Goal: Obtain resource: Download file/media

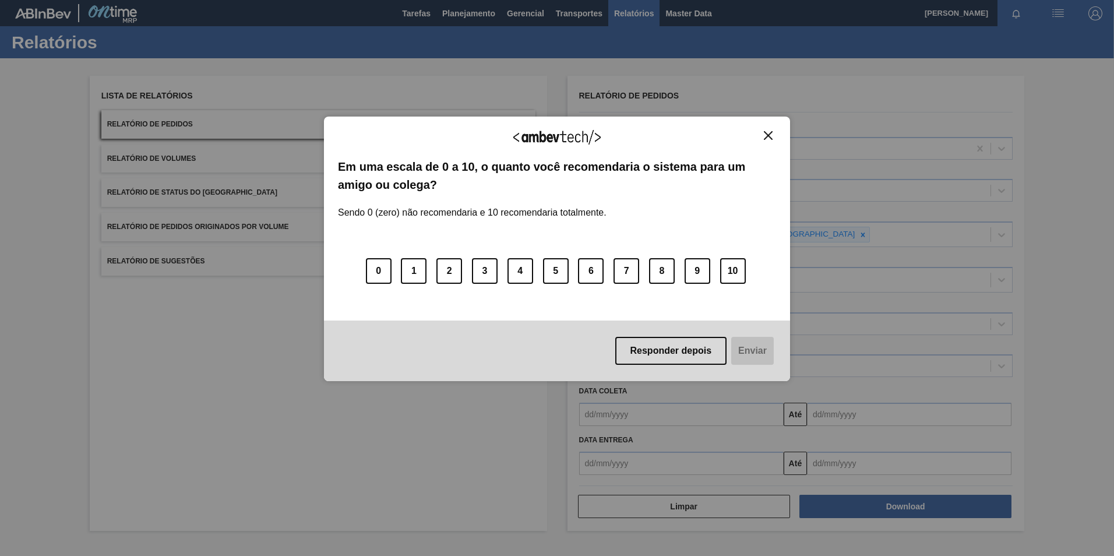
click at [771, 136] on img "Close" at bounding box center [768, 135] width 9 height 9
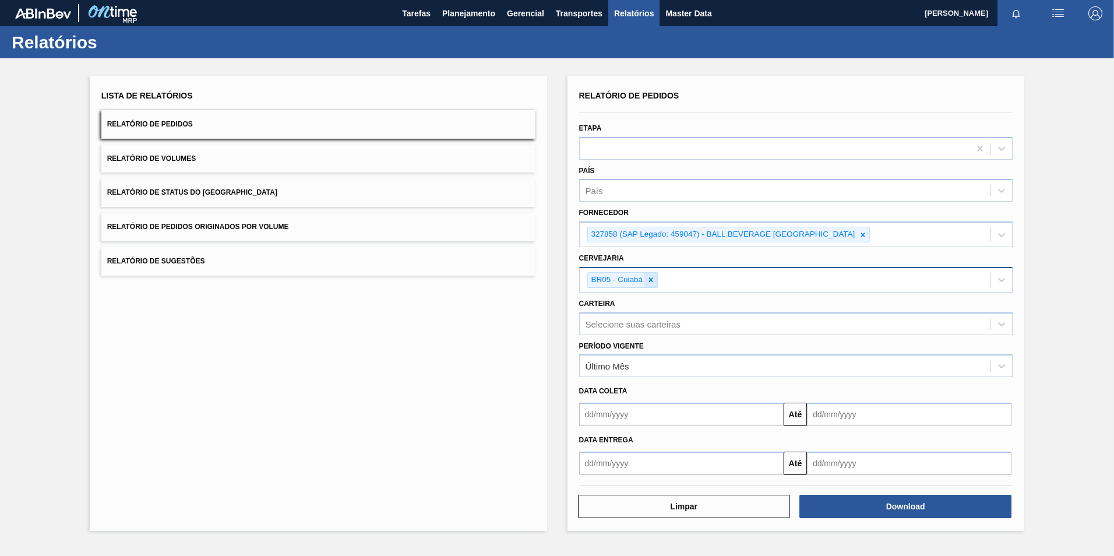
click at [653, 279] on icon at bounding box center [651, 280] width 8 height 8
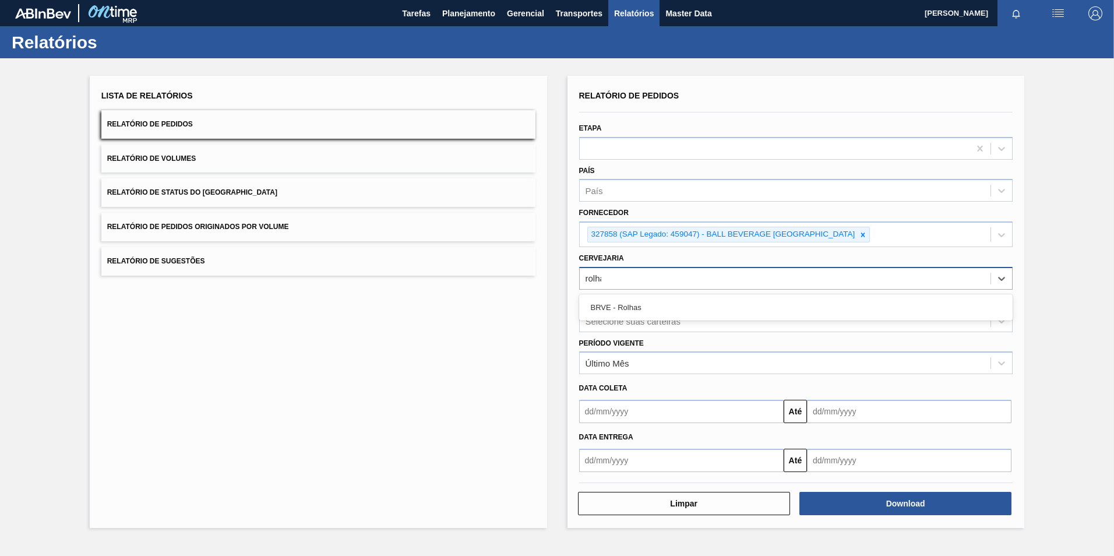
type input "rolhas"
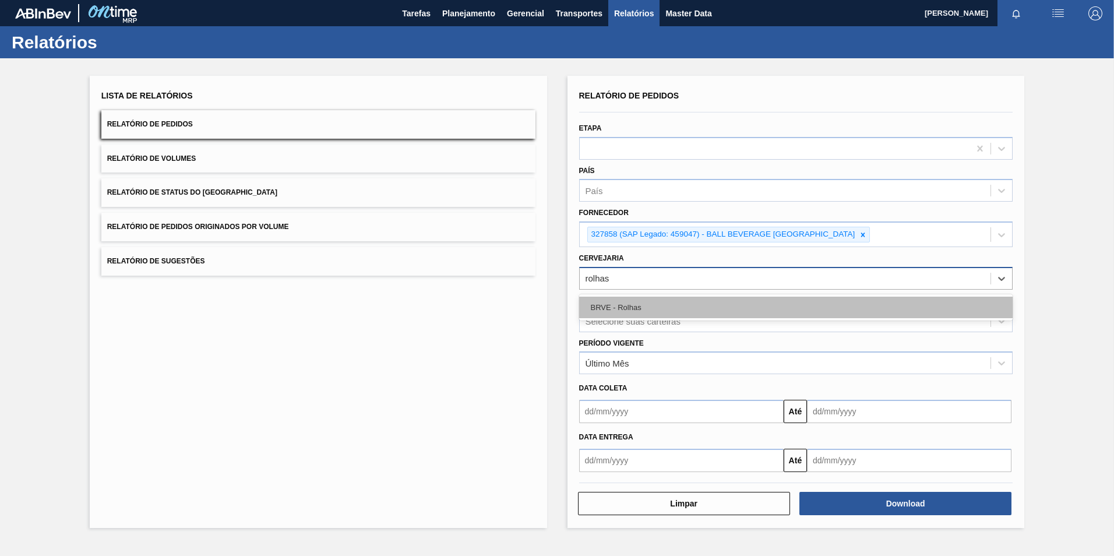
click at [644, 301] on div "BRVE - Rolhas" at bounding box center [796, 308] width 434 height 22
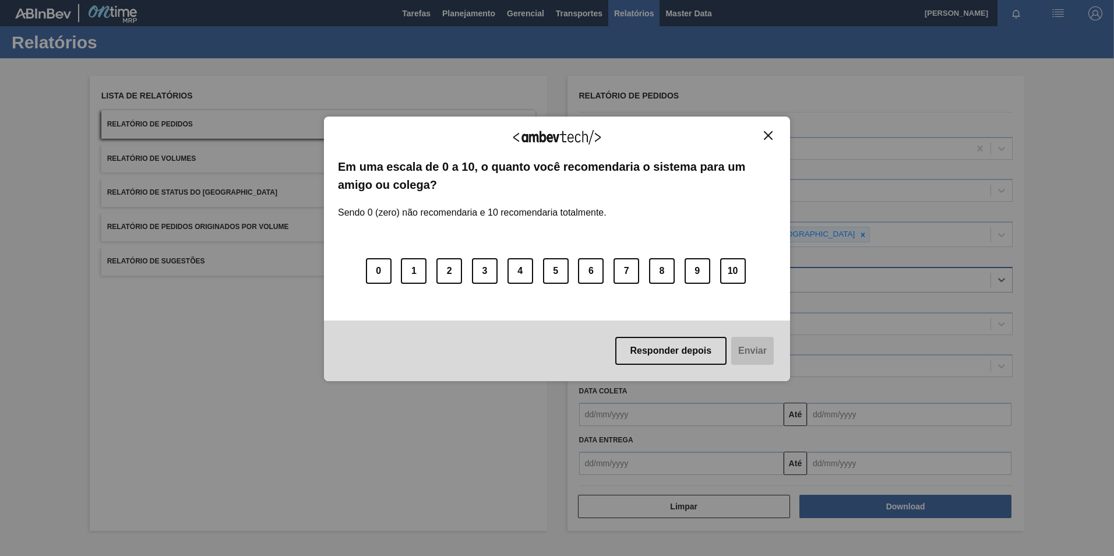
click at [769, 135] on img "Close" at bounding box center [768, 135] width 9 height 9
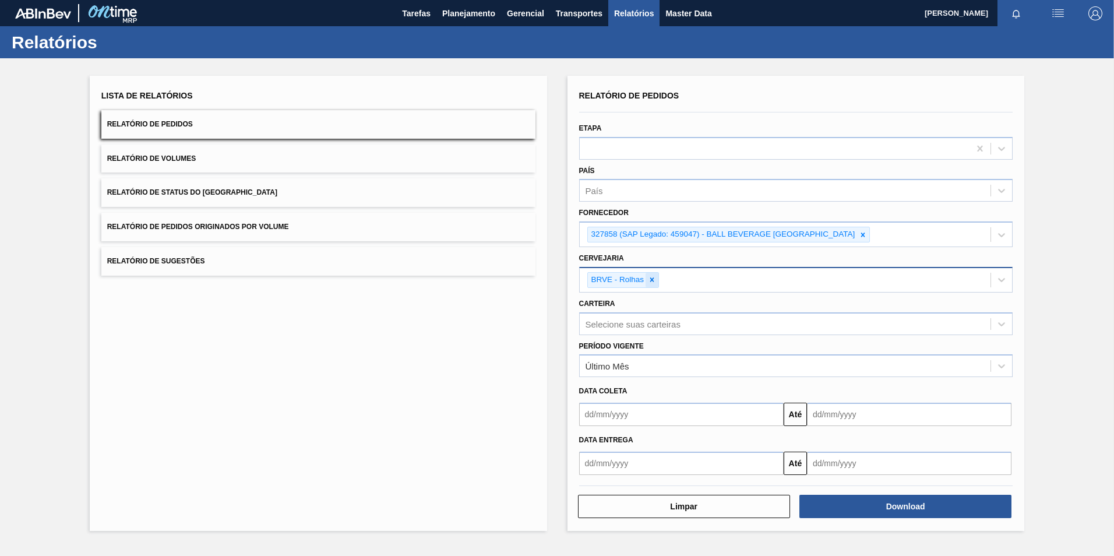
click at [655, 277] on icon at bounding box center [652, 280] width 8 height 8
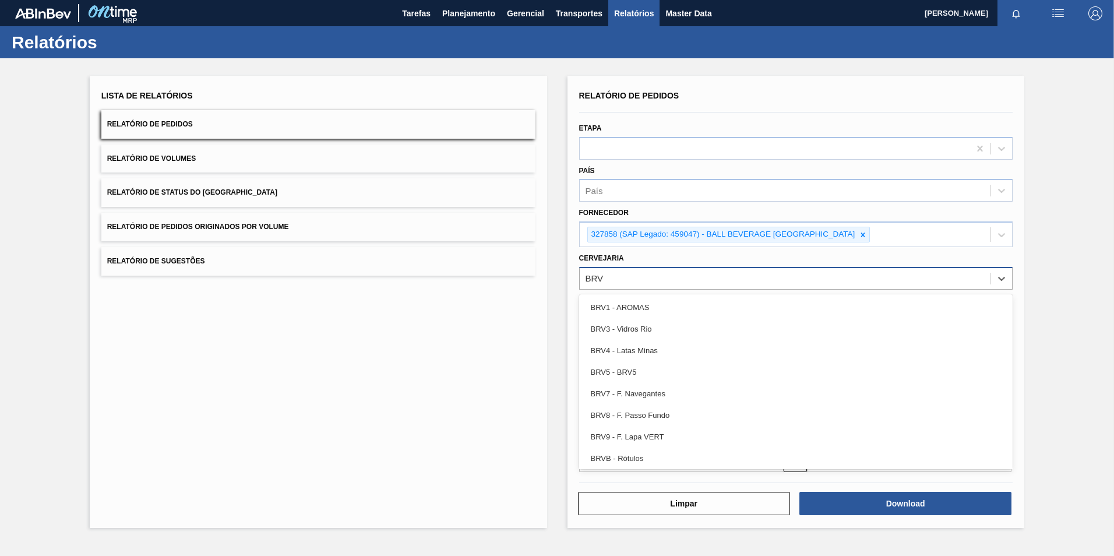
type input "BRVD"
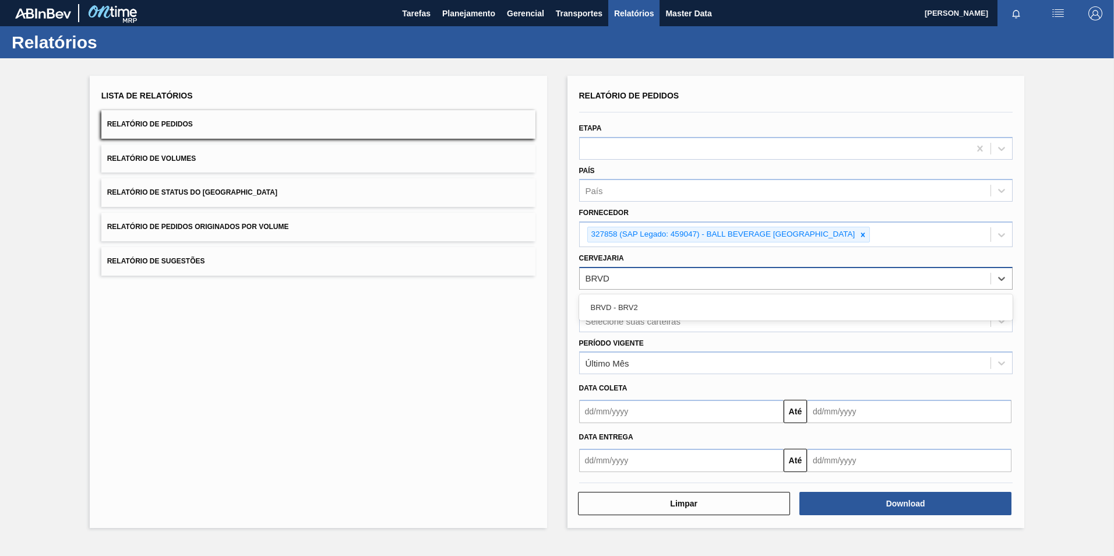
click at [656, 309] on div "BRVD - BRV2" at bounding box center [796, 308] width 434 height 22
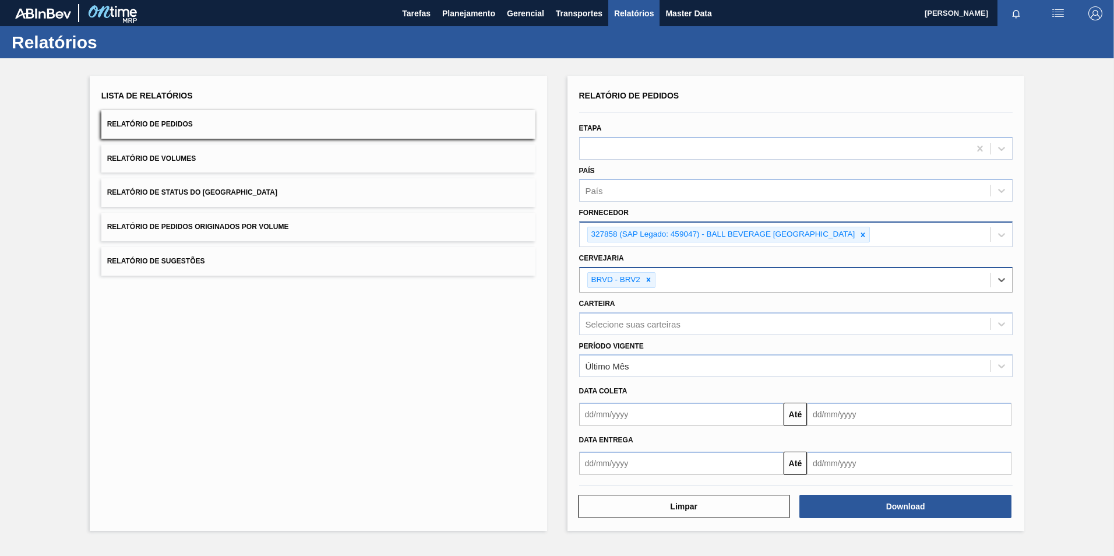
click at [862, 235] on div at bounding box center [863, 234] width 13 height 15
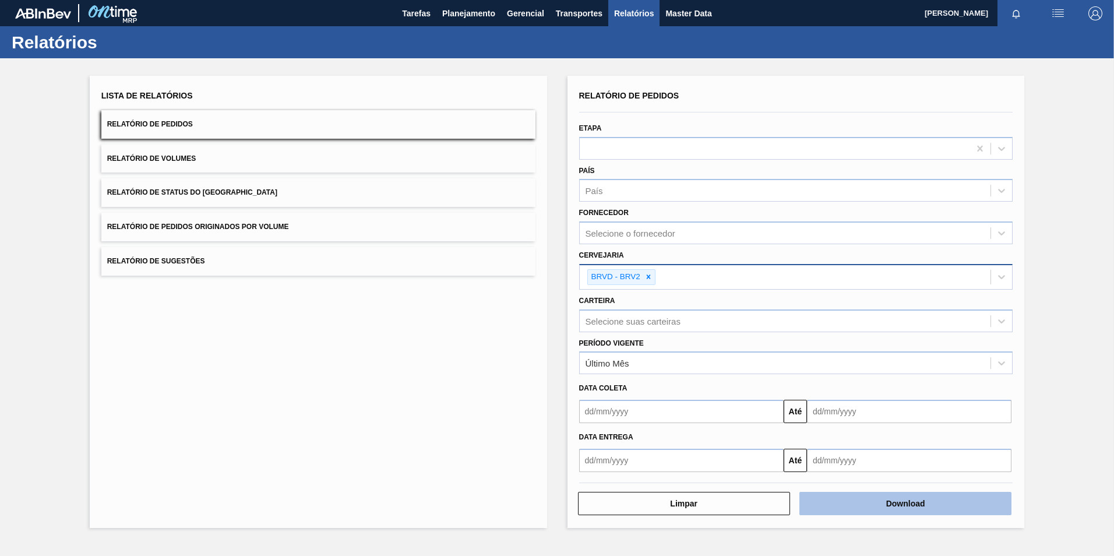
click at [850, 498] on button "Download" at bounding box center [905, 503] width 212 height 23
click at [650, 272] on div at bounding box center [648, 277] width 13 height 15
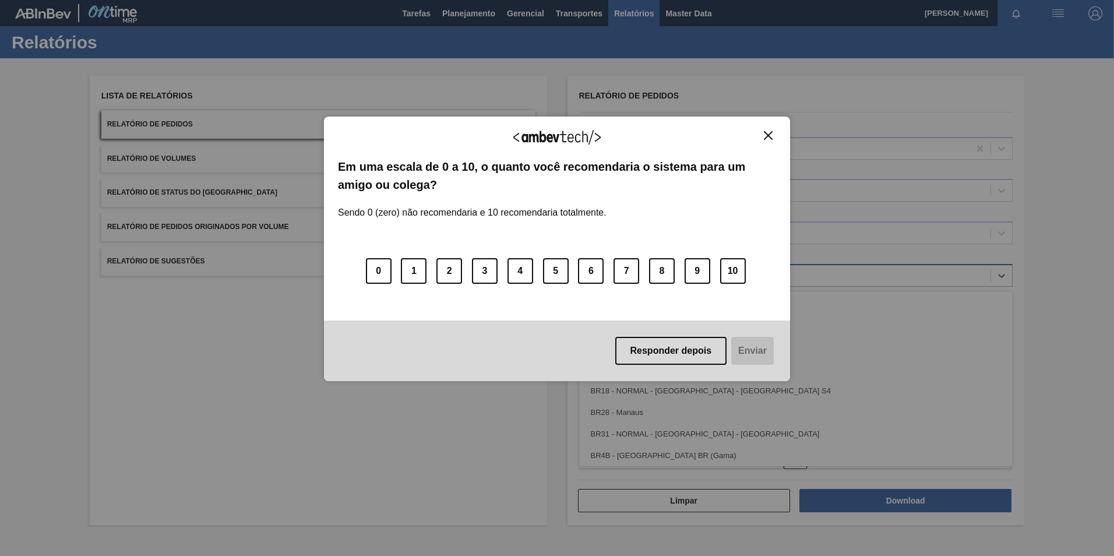
type input "MA"
click at [767, 129] on div "Agradecemos seu feedback! Em uma escala de 0 a 10, o quanto você recomendaria o…" at bounding box center [557, 249] width 466 height 265
click at [769, 135] on img "Close" at bounding box center [768, 135] width 9 height 9
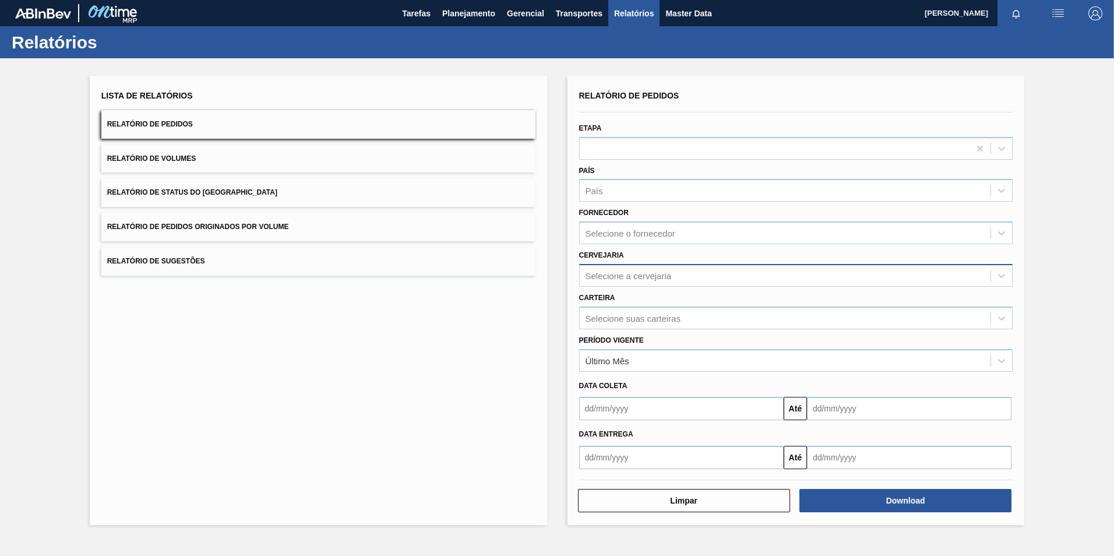
click at [635, 287] on div "Carteira Selecione suas carteiras" at bounding box center [796, 308] width 443 height 43
click at [628, 283] on div "Selecione a cervejaria" at bounding box center [785, 275] width 411 height 17
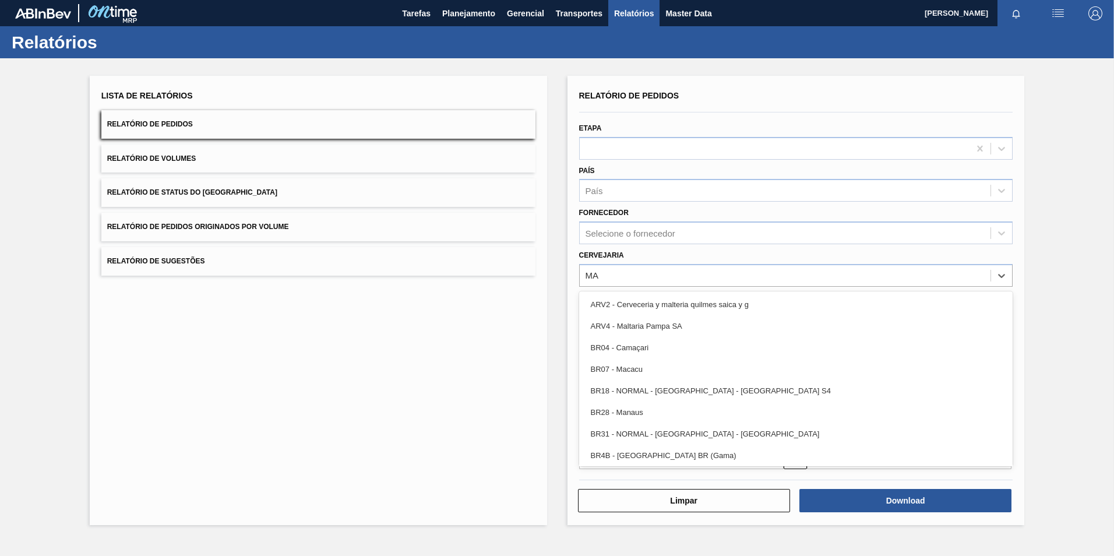
type input "M"
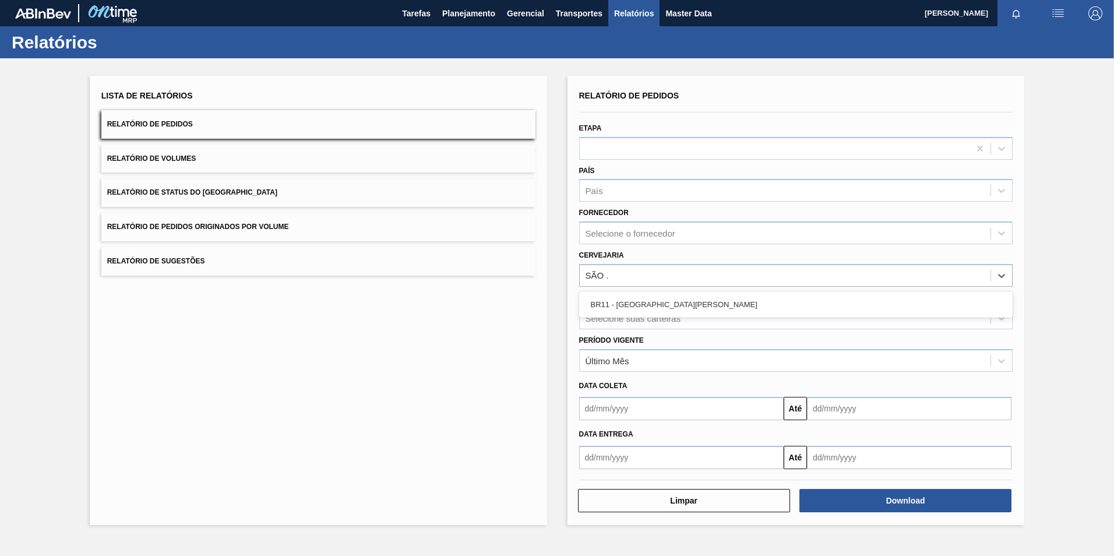
type input "SÃO"
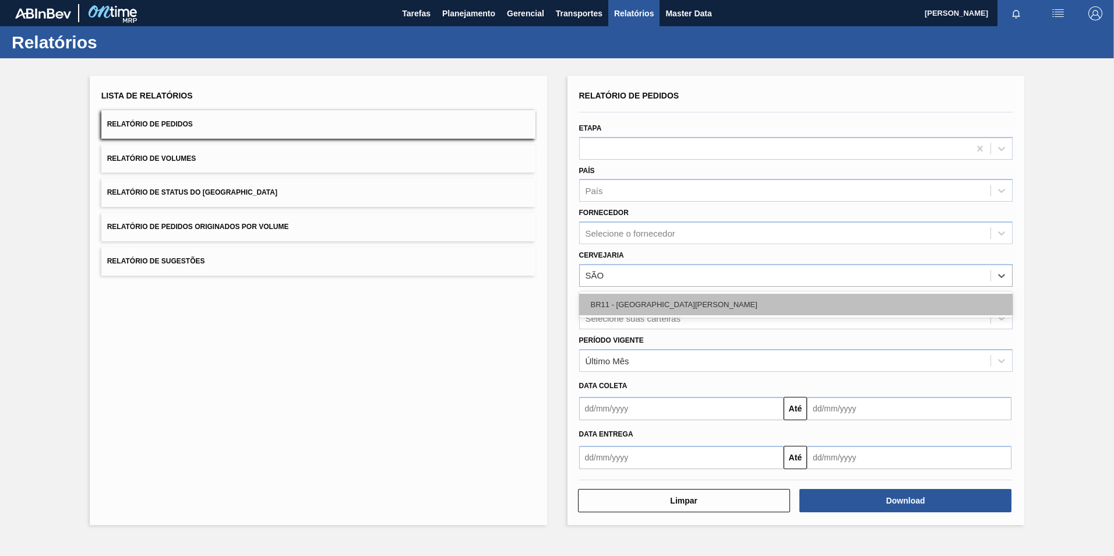
click at [626, 307] on div "BR11 - [GEOGRAPHIC_DATA][PERSON_NAME]" at bounding box center [796, 305] width 434 height 22
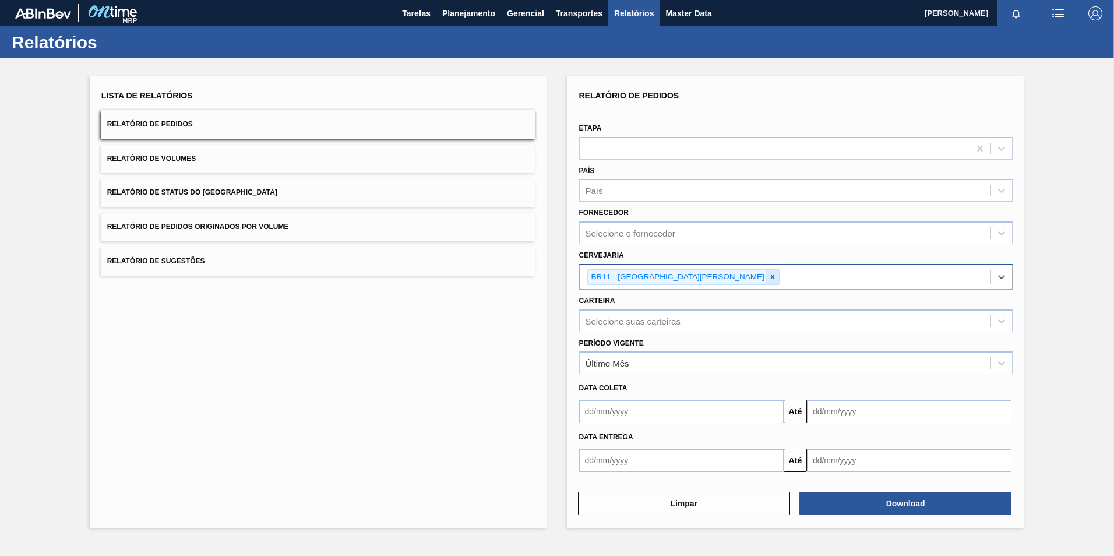
click at [769, 274] on icon at bounding box center [773, 277] width 8 height 8
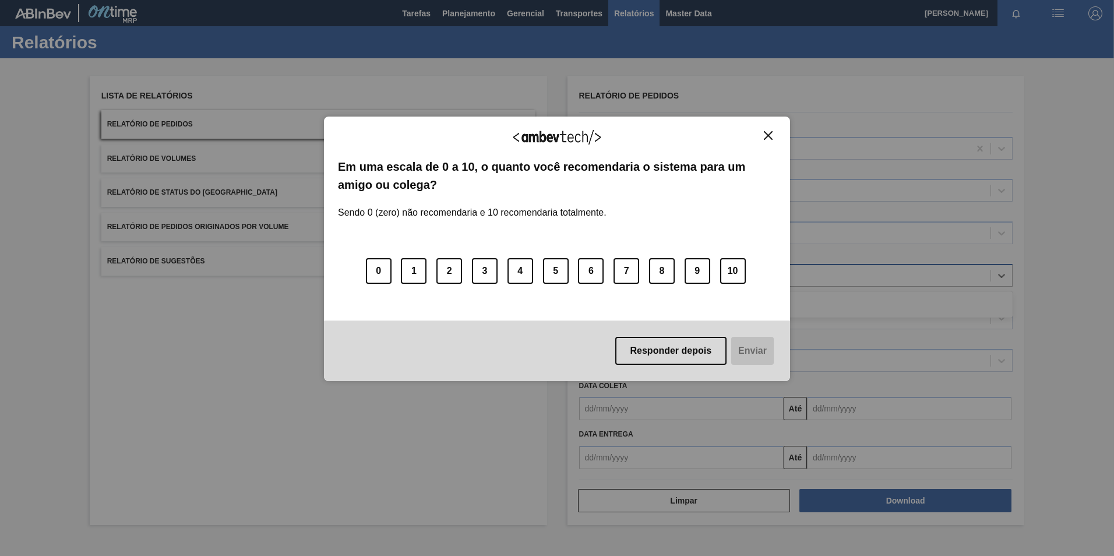
type input "AGUA"
click at [768, 137] on img "Close" at bounding box center [768, 135] width 9 height 9
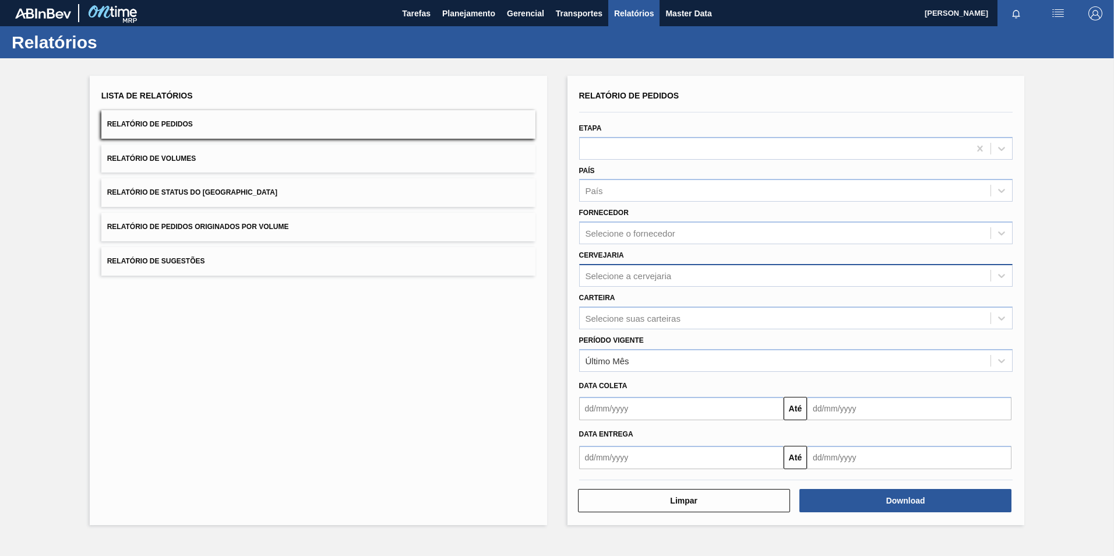
click at [630, 279] on div "Selecione a cervejaria" at bounding box center [629, 275] width 86 height 10
type input "A"
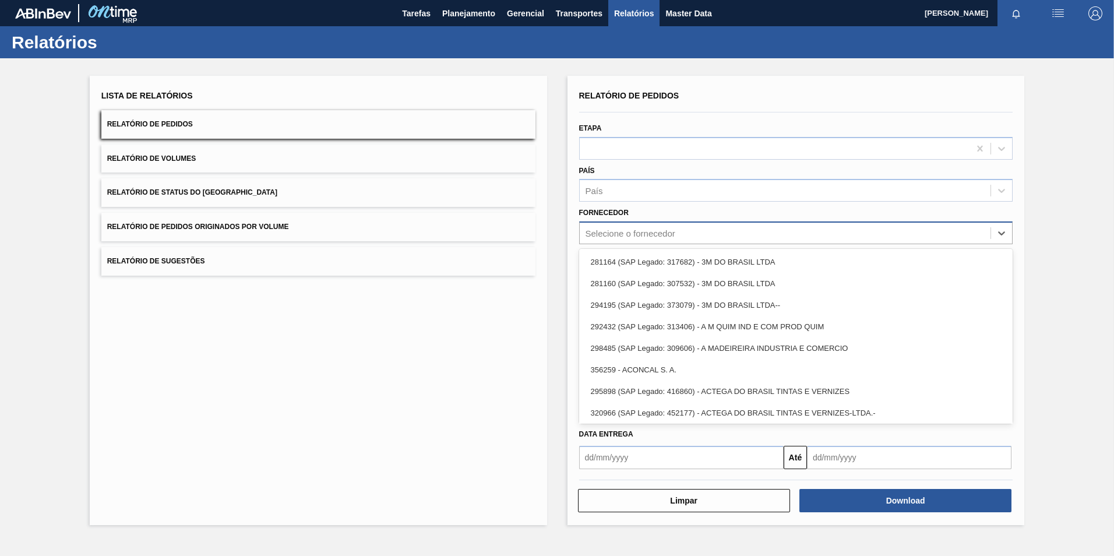
click at [608, 231] on div "Selecione o fornecedor" at bounding box center [631, 233] width 90 height 10
paste input "289877"
type input "289877"
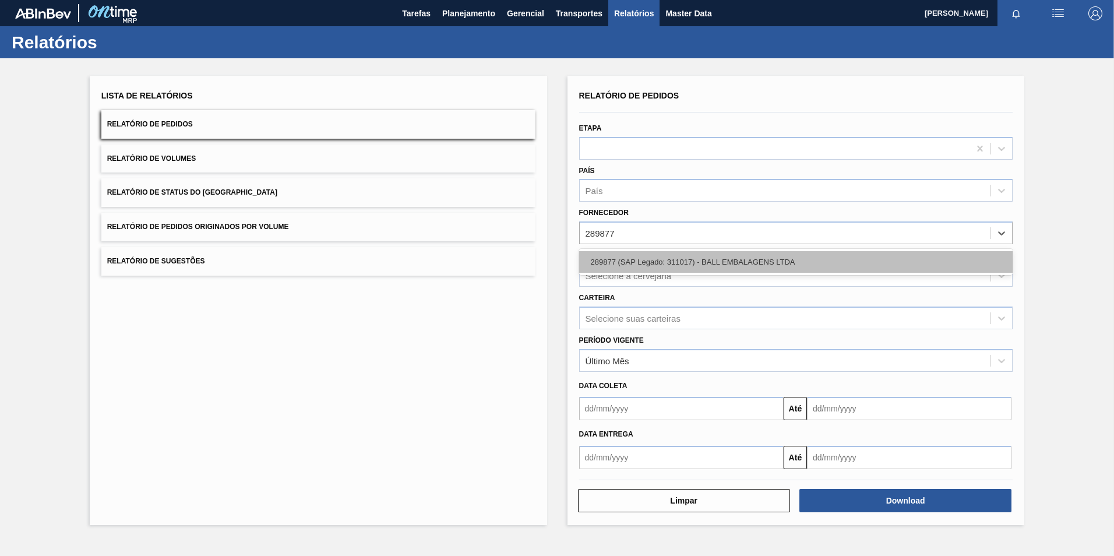
click at [625, 259] on div "289877 (SAP Legado: 311017) - BALL EMBALAGENS LTDA" at bounding box center [796, 262] width 434 height 22
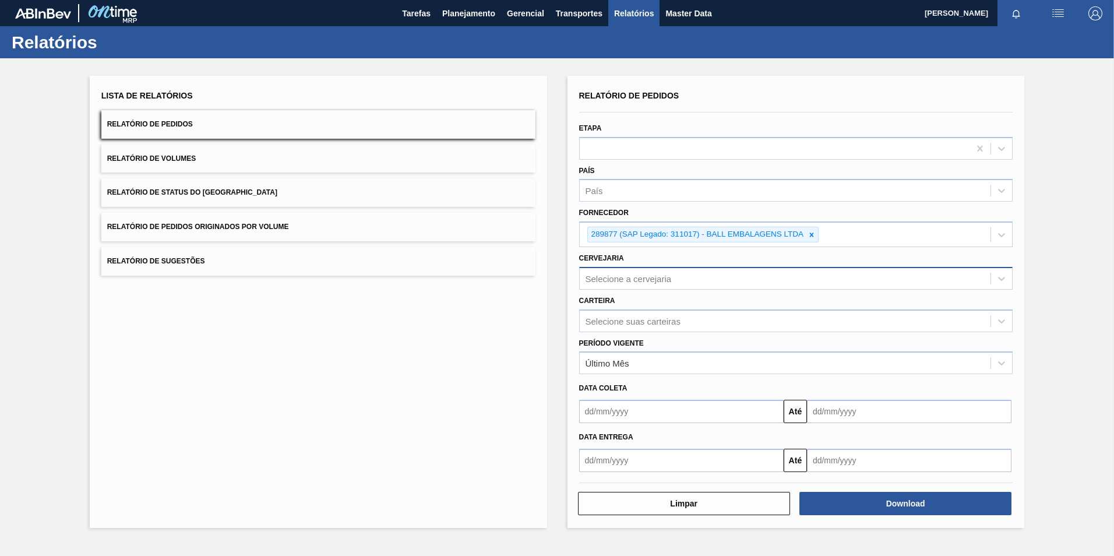
click at [651, 293] on div "Carteira Selecione suas carteiras" at bounding box center [796, 313] width 434 height 40
click at [676, 280] on div "Selecione a cervejaria" at bounding box center [785, 278] width 411 height 17
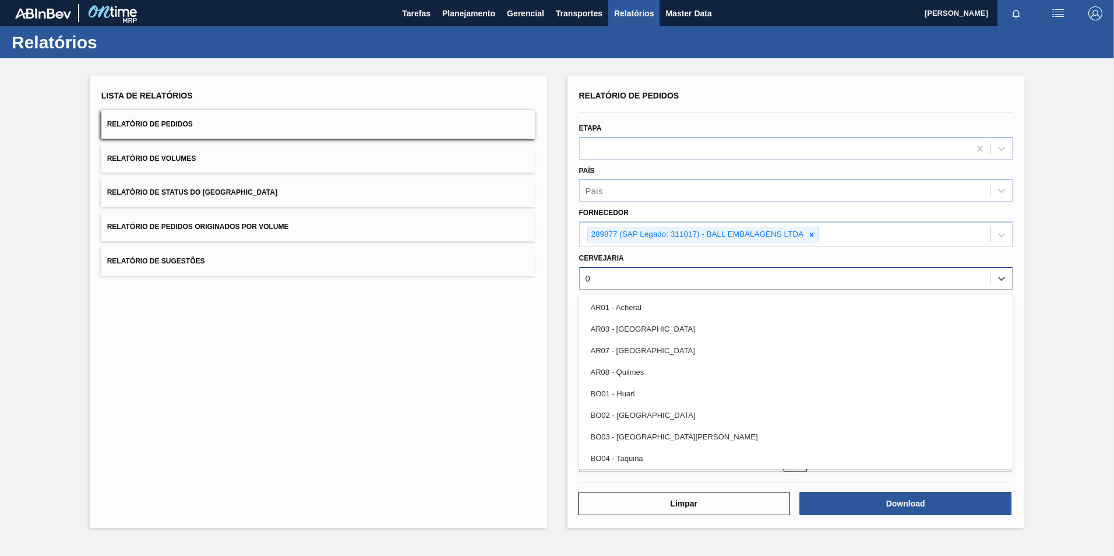
type input "07"
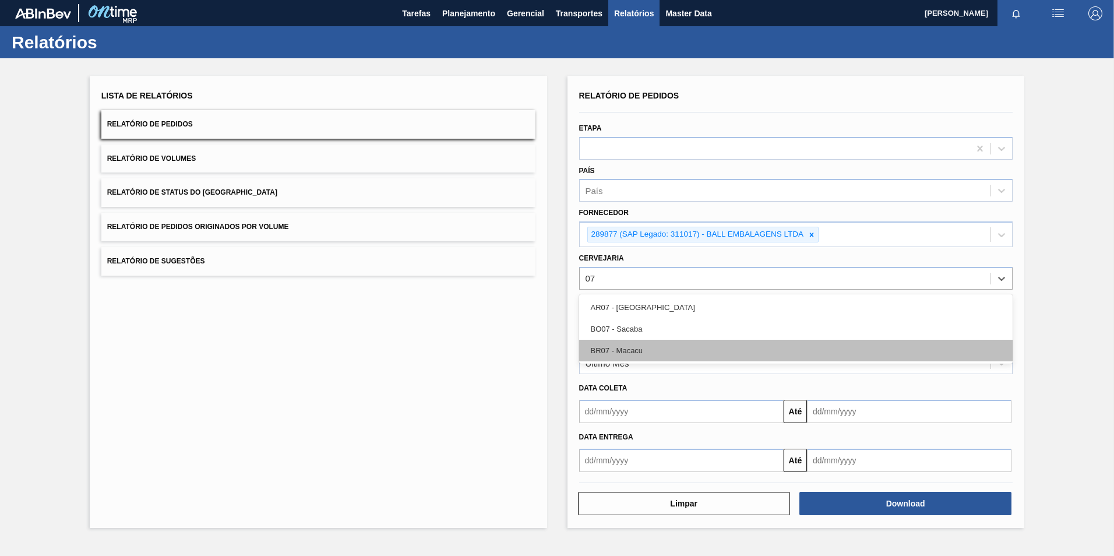
click at [642, 352] on div "BR07 - Macacu" at bounding box center [796, 351] width 434 height 22
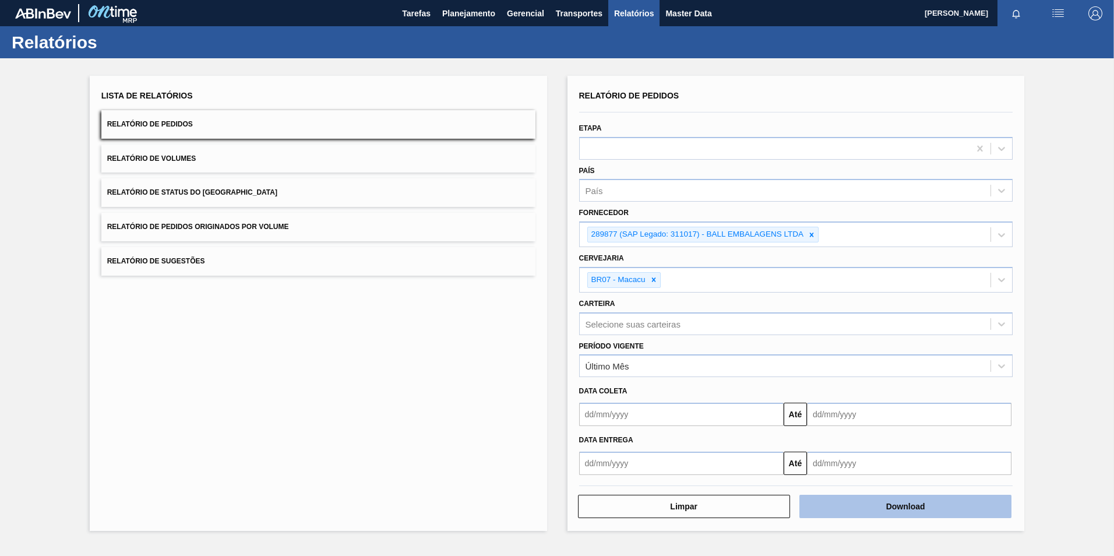
click at [876, 517] on div "Download" at bounding box center [906, 507] width 221 height 26
click at [870, 506] on button "Download" at bounding box center [905, 506] width 212 height 23
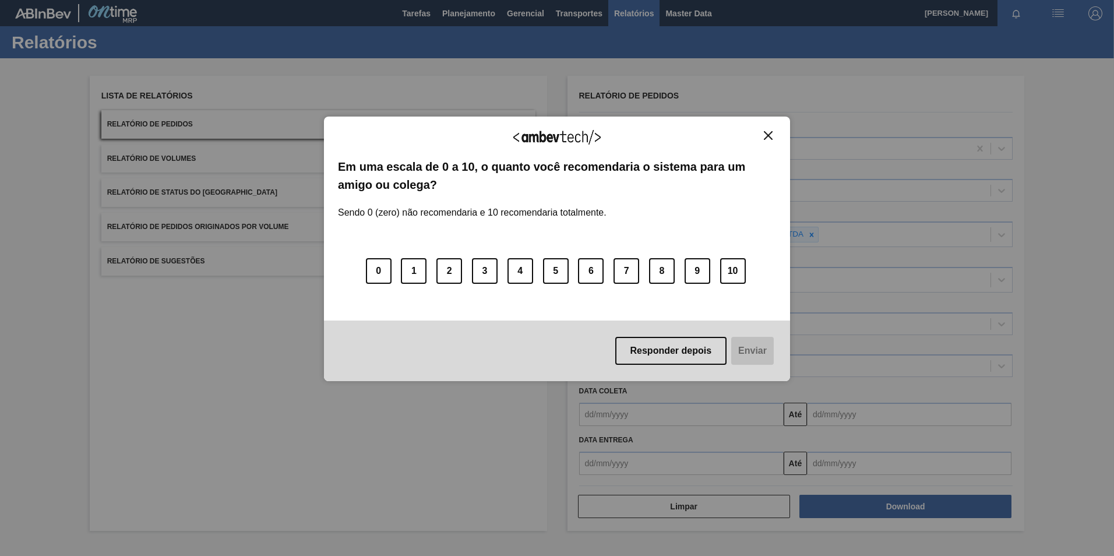
click at [776, 135] on div "Agradecemos seu feedback! Em uma escala de 0 a 10, o quanto você recomendaria o…" at bounding box center [557, 249] width 466 height 265
click at [775, 135] on button "Close" at bounding box center [768, 136] width 16 height 10
